Goal: Check status: Check status

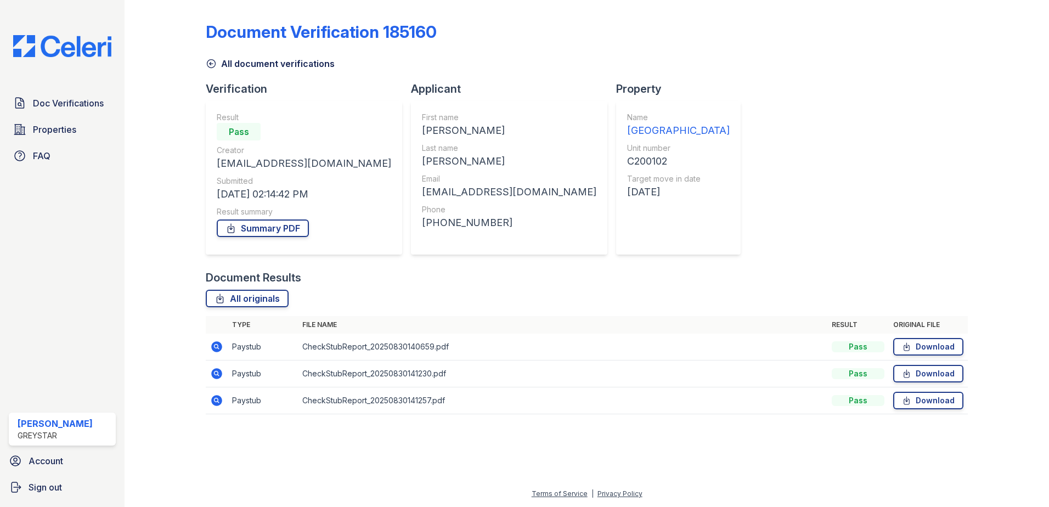
click at [209, 68] on icon at bounding box center [211, 63] width 11 height 11
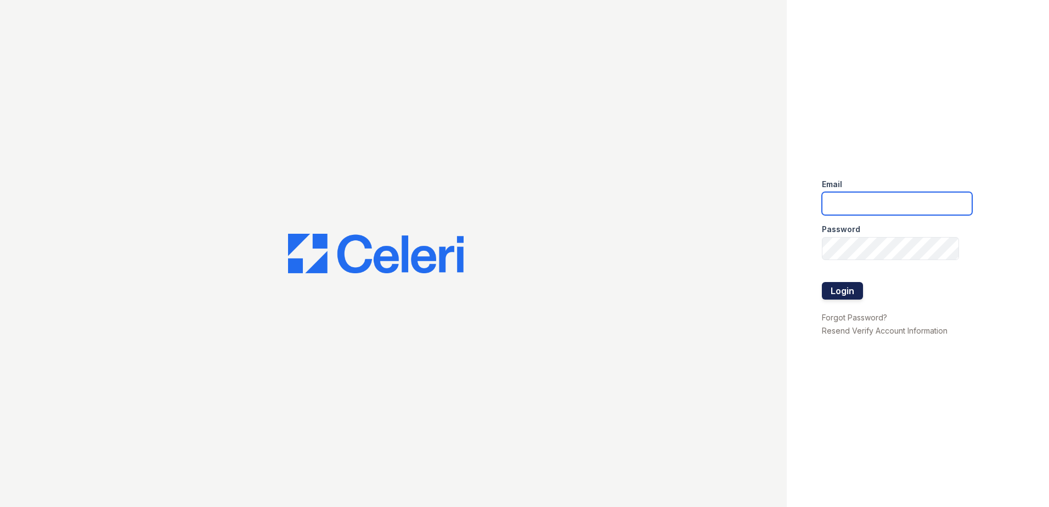
type input "joshua.patterson@greystar.com"
click at [832, 291] on button "Login" at bounding box center [842, 291] width 41 height 18
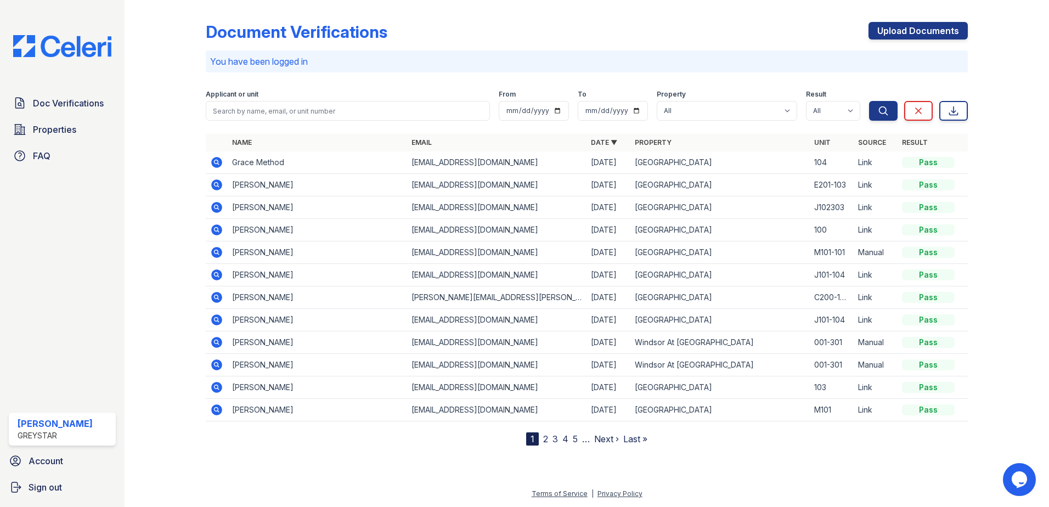
click at [546, 441] on link "2" at bounding box center [545, 439] width 5 height 11
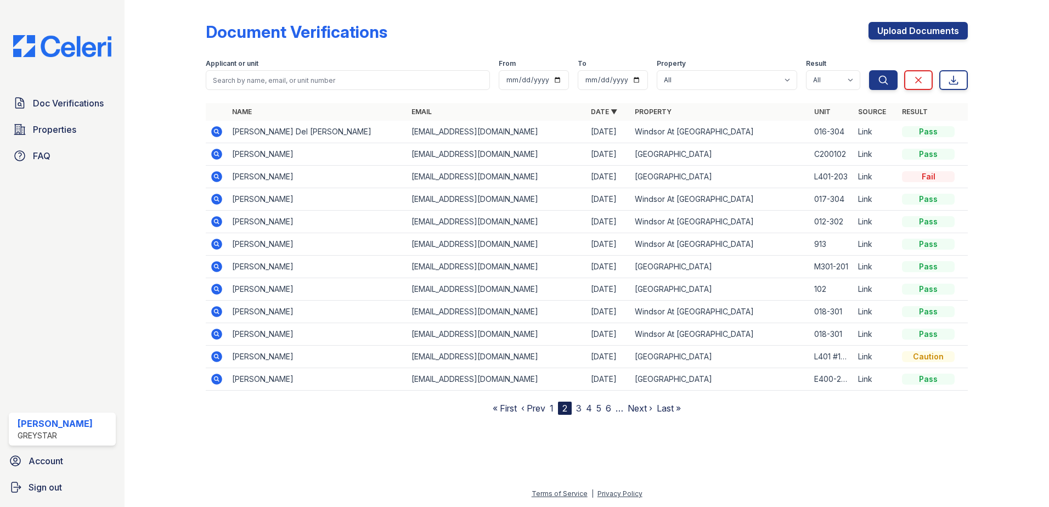
click at [553, 409] on link "1" at bounding box center [552, 408] width 4 height 11
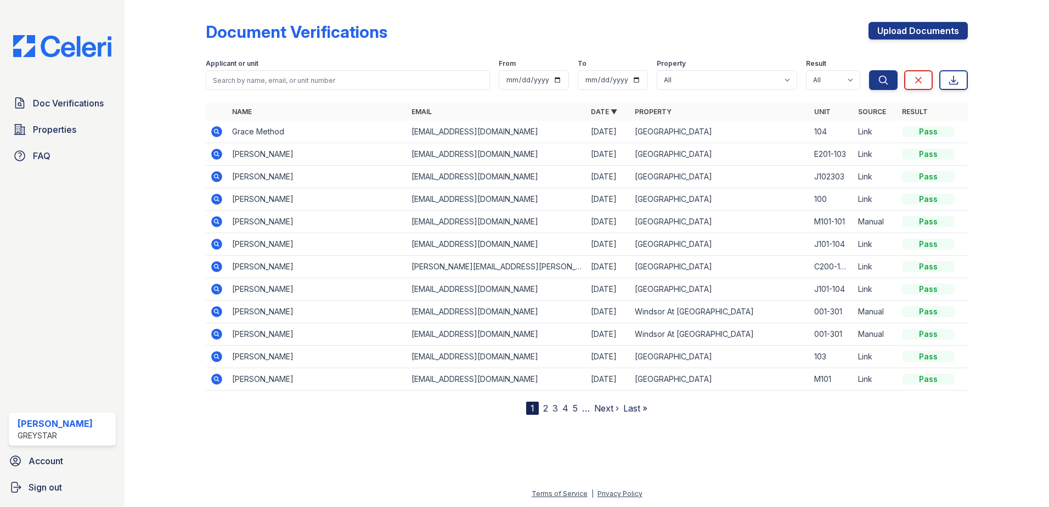
click at [545, 412] on link "2" at bounding box center [545, 408] width 5 height 11
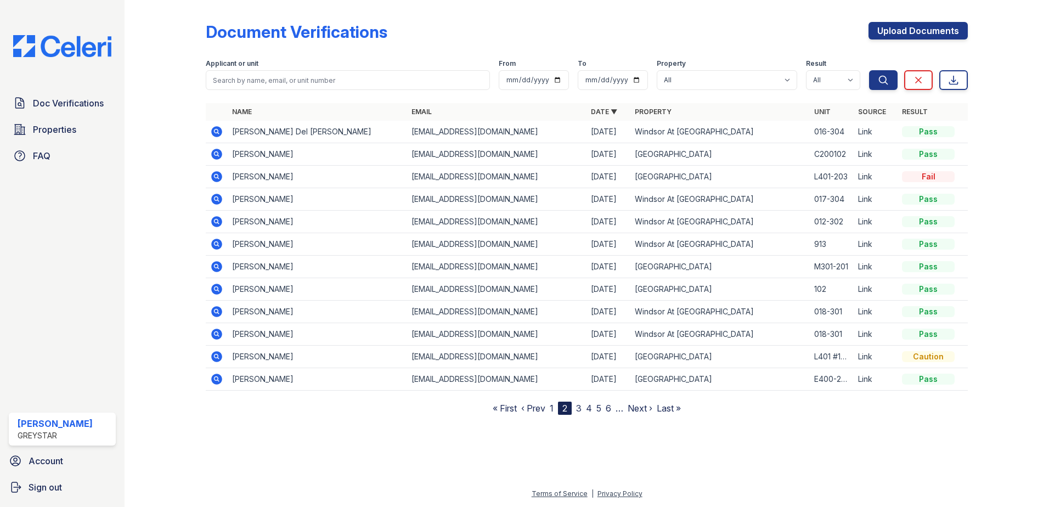
click at [551, 409] on link "1" at bounding box center [552, 408] width 4 height 11
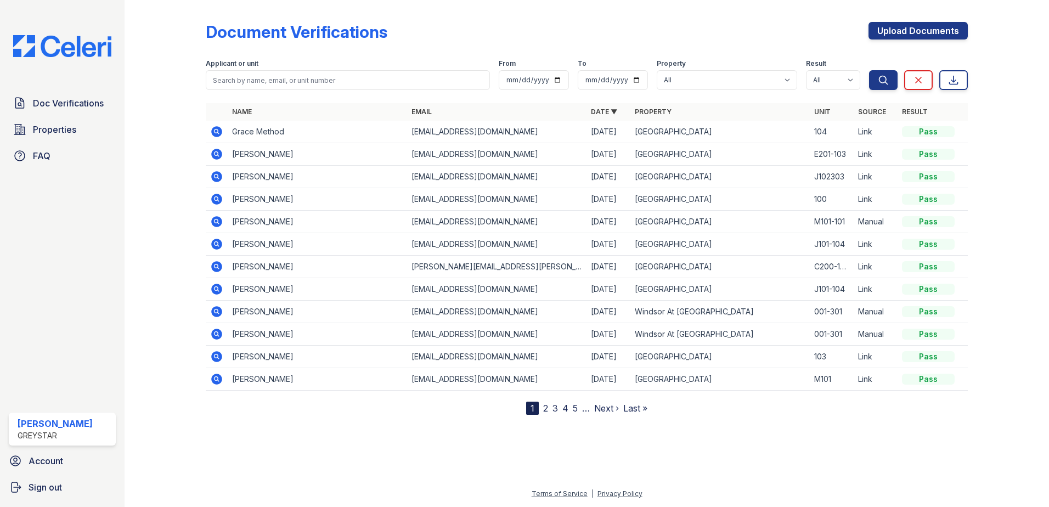
click at [545, 406] on link "2" at bounding box center [545, 408] width 5 height 11
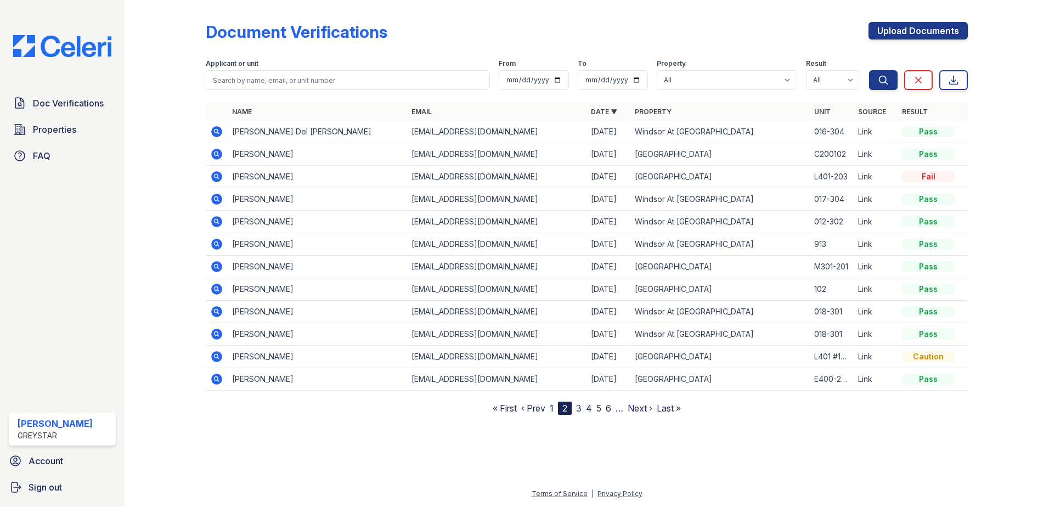
click at [581, 408] on link "3" at bounding box center [578, 408] width 5 height 11
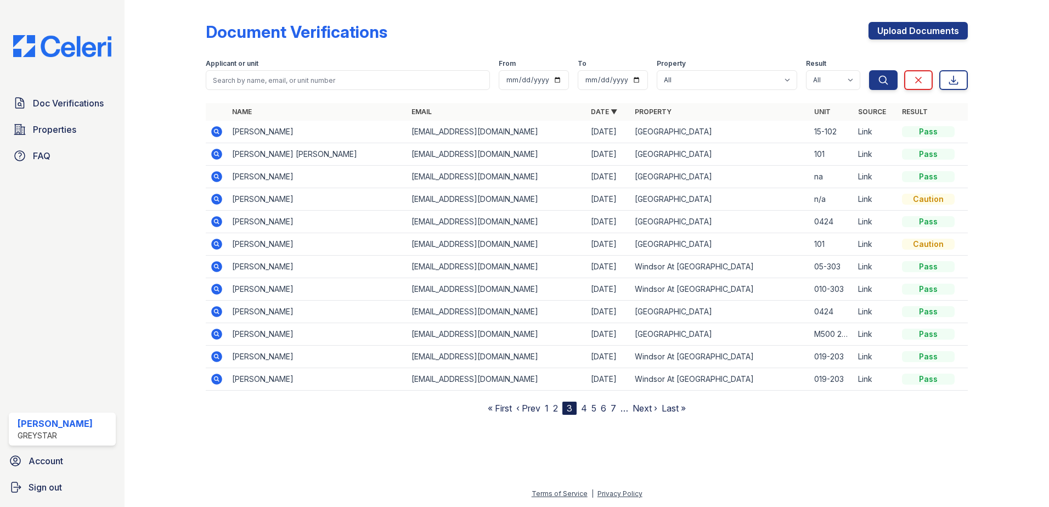
click at [581, 408] on nav "« First ‹ Prev 1 2 3 4 5 6 7 … Next › Last »" at bounding box center [587, 408] width 198 height 13
click at [582, 408] on link "4" at bounding box center [584, 408] width 6 height 11
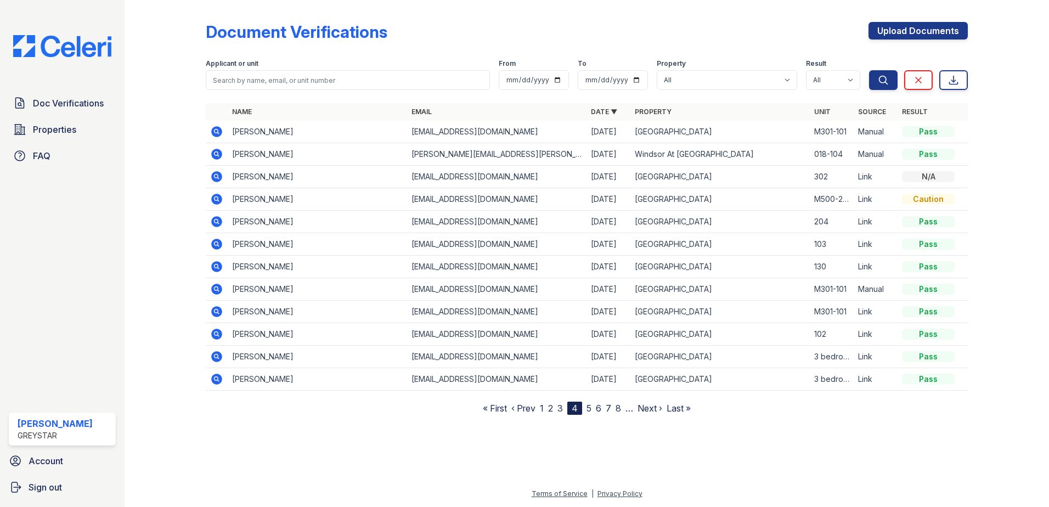
click at [592, 410] on link "5" at bounding box center [589, 408] width 5 height 11
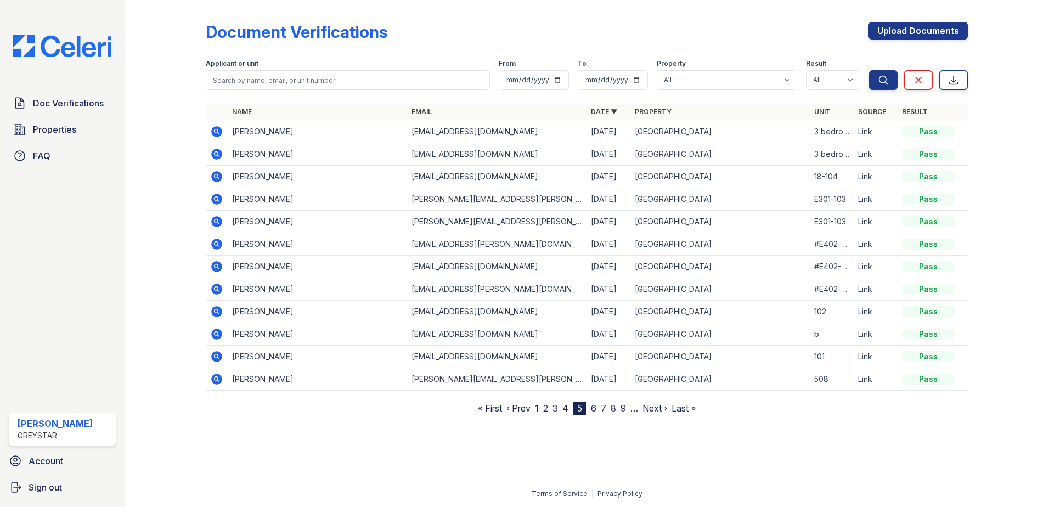
click at [599, 410] on nav "« First ‹ Prev 1 2 3 4 5 6 7 8 9 … Next › Last »" at bounding box center [587, 408] width 218 height 13
click at [591, 409] on nav "« First ‹ Prev 1 2 3 4 5 6 7 8 9 … Next › Last »" at bounding box center [587, 408] width 218 height 13
click at [593, 409] on link "6" at bounding box center [593, 408] width 5 height 11
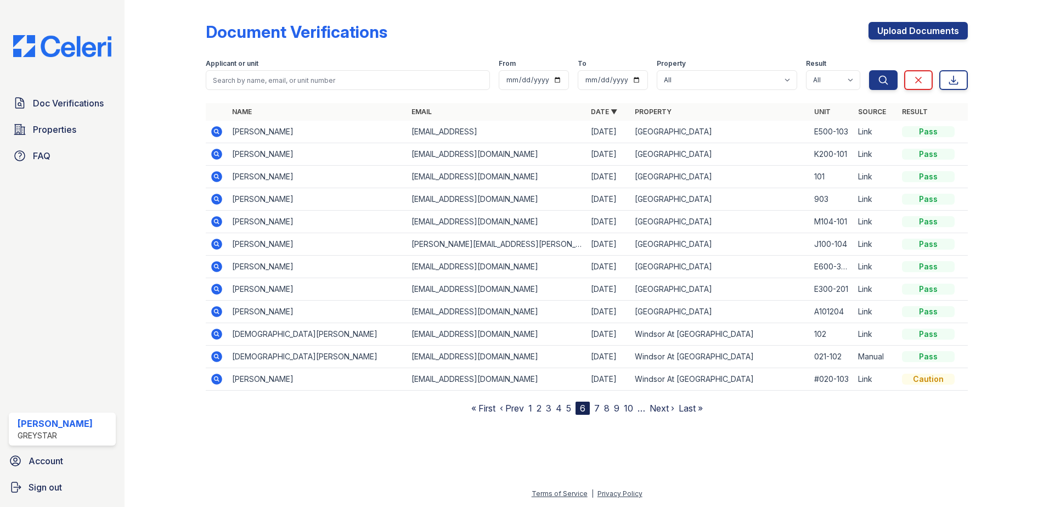
click at [533, 408] on nav "« First ‹ Prev 1 2 3 4 5 6 7 8 9 10 … Next › Last »" at bounding box center [587, 408] width 232 height 13
click at [532, 409] on link "1" at bounding box center [531, 408] width 4 height 11
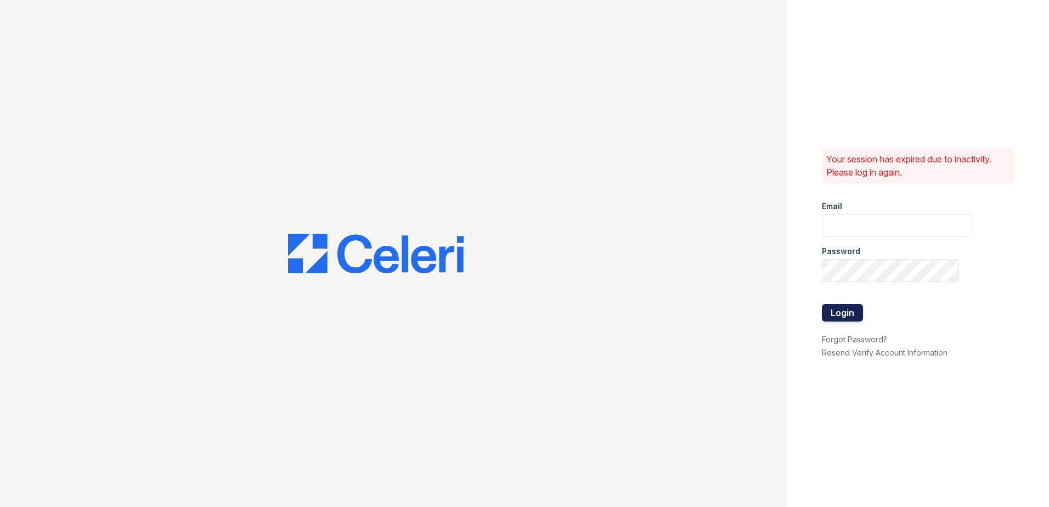
type input "joshua.patterson@greystar.com"
click at [846, 315] on button "Login" at bounding box center [842, 313] width 41 height 18
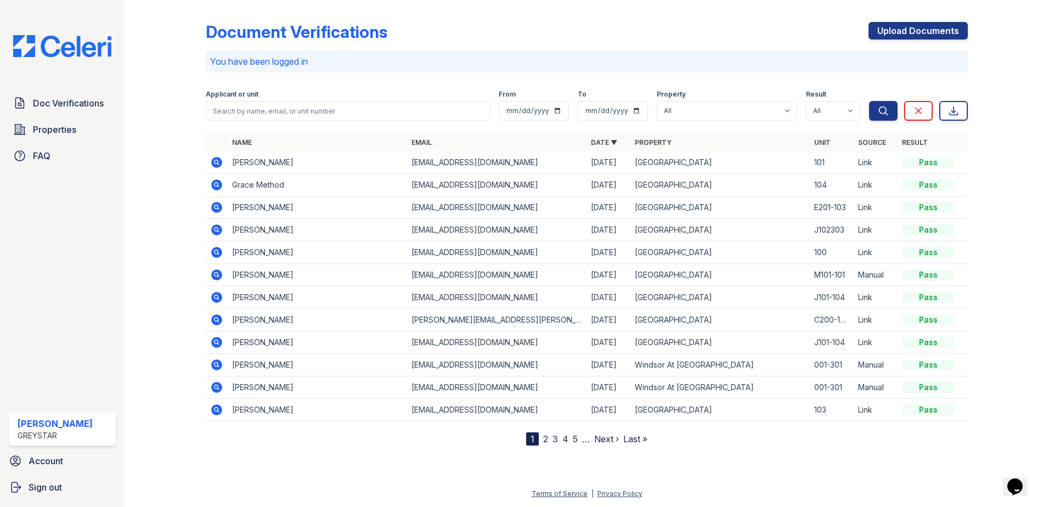
click at [213, 318] on icon at bounding box center [216, 320] width 11 height 11
